Goal: Information Seeking & Learning: Stay updated

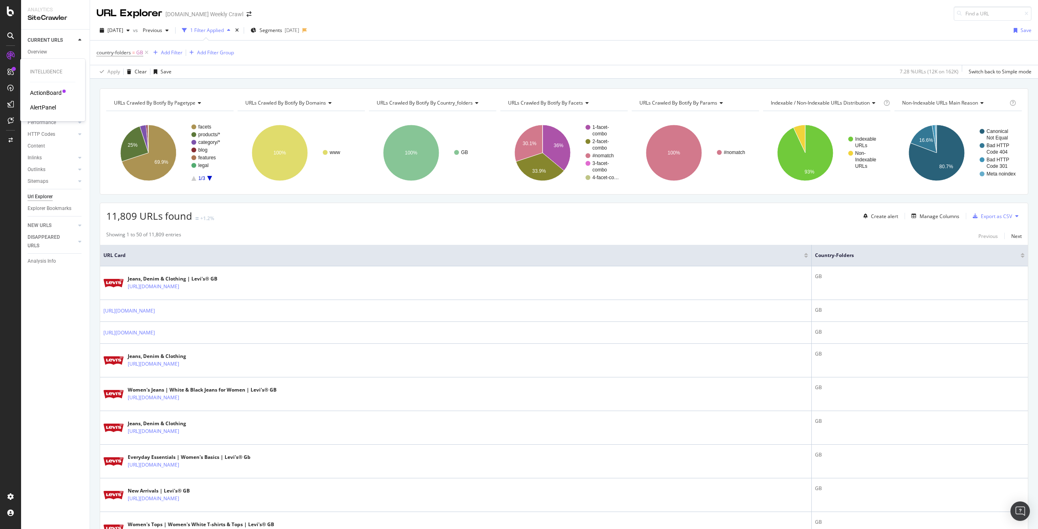
click at [43, 106] on div "AlertPanel" at bounding box center [43, 107] width 26 height 8
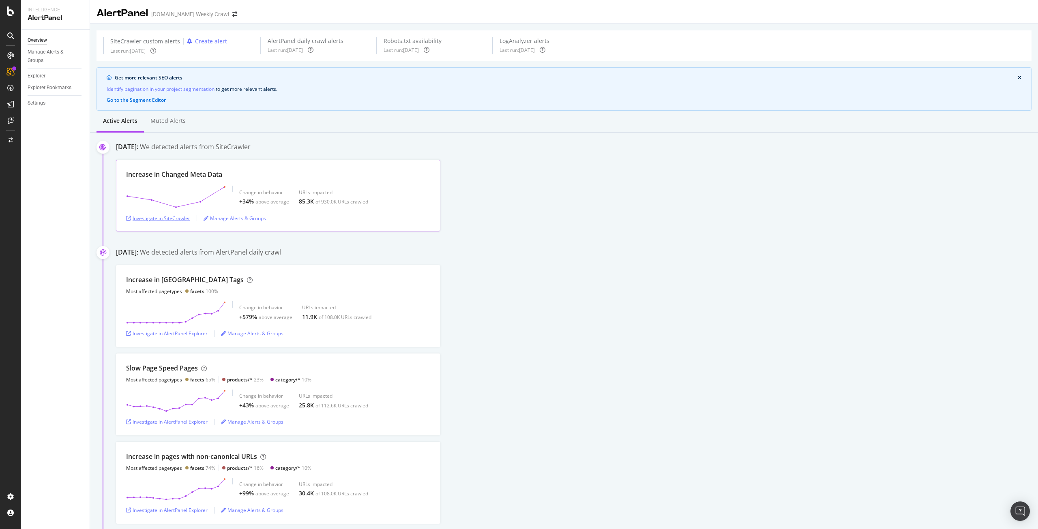
click at [163, 217] on div "Investigate in SiteCrawler" at bounding box center [158, 218] width 64 height 7
